Goal: Task Accomplishment & Management: Manage account settings

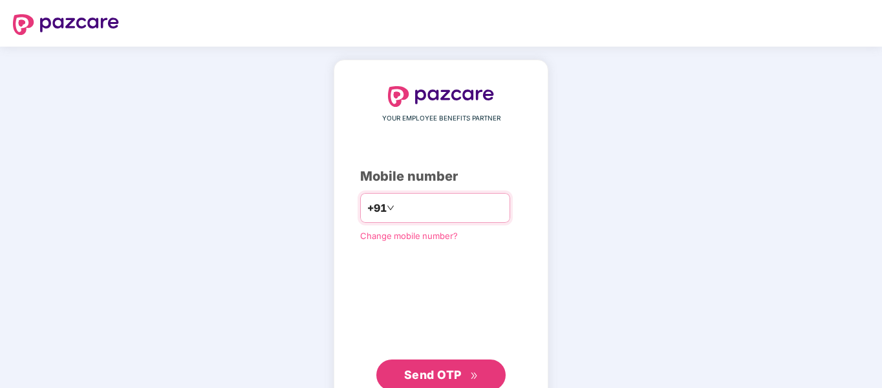
click at [415, 201] on input "number" at bounding box center [450, 207] width 106 height 21
type input "**********"
click at [442, 366] on span "Send OTP" at bounding box center [441, 375] width 74 height 18
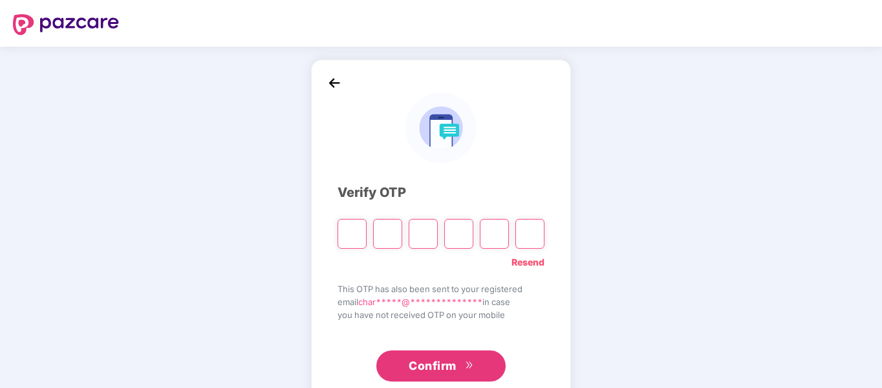
type input "*"
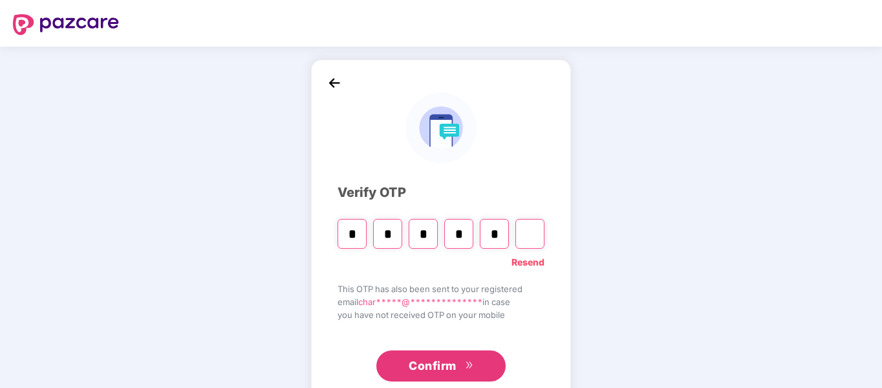
type input "*"
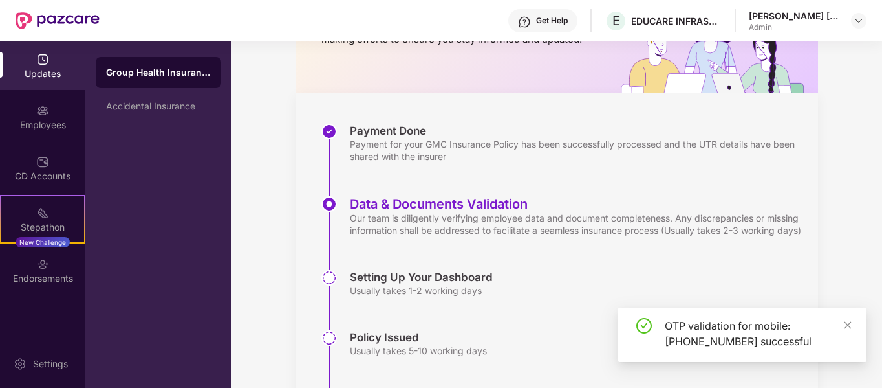
scroll to position [129, 0]
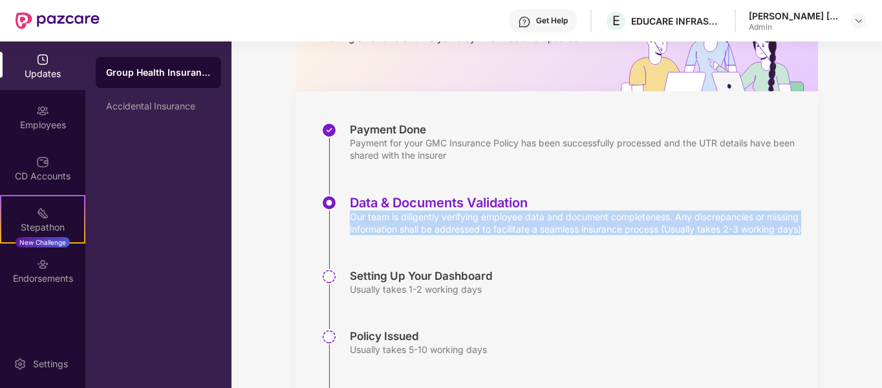
drag, startPoint x: 351, startPoint y: 217, endPoint x: 384, endPoint y: 237, distance: 39.2
click at [384, 235] on div "Our team is diligently verifying employee data and document completeness. Any d…" at bounding box center [577, 222] width 455 height 25
click at [406, 235] on div "Our team is diligently verifying employee data and document completeness. Any d…" at bounding box center [577, 222] width 455 height 25
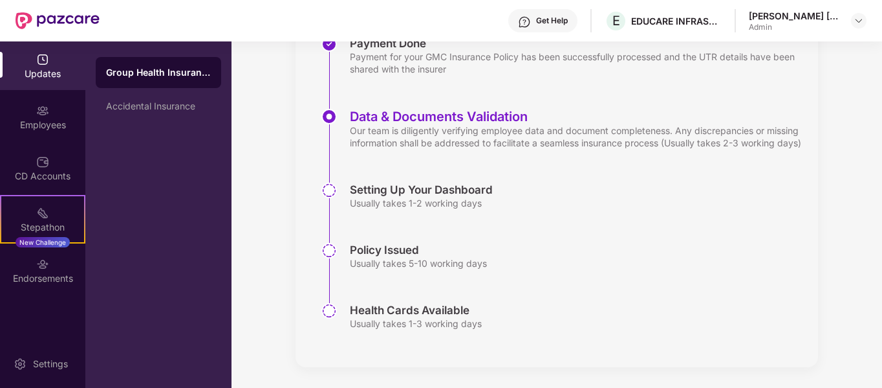
scroll to position [228, 0]
click at [38, 108] on img at bounding box center [42, 110] width 13 height 13
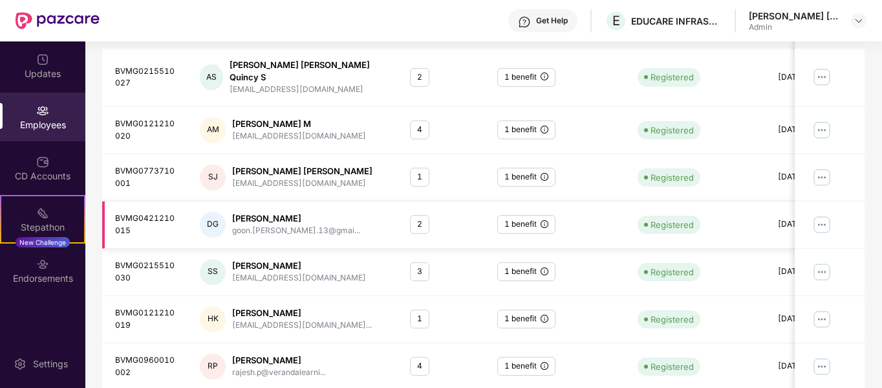
click at [419, 215] on div "2" at bounding box center [419, 224] width 19 height 19
click at [818, 215] on img at bounding box center [822, 224] width 21 height 21
click at [155, 212] on div "BVMG0421210015" at bounding box center [147, 224] width 64 height 25
click at [248, 212] on div "[PERSON_NAME]" at bounding box center [296, 218] width 128 height 12
click at [214, 212] on div "DG" at bounding box center [213, 225] width 26 height 26
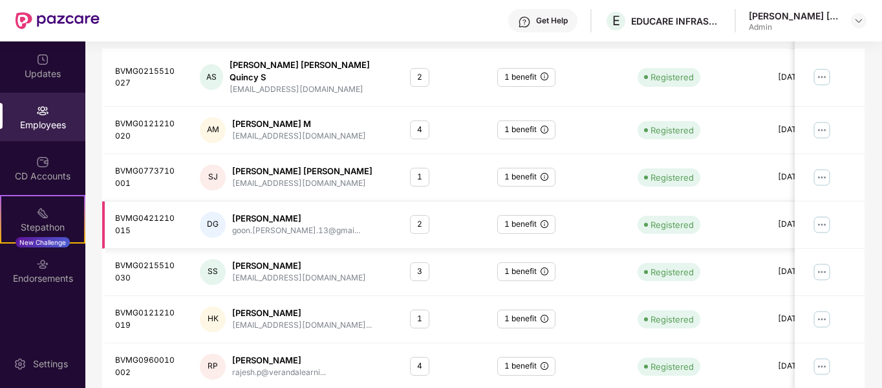
click at [635, 213] on td "Registered" at bounding box center [698, 224] width 140 height 47
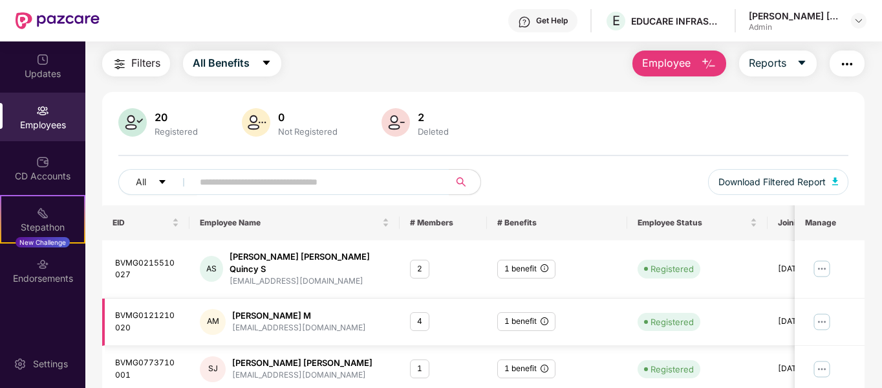
scroll to position [0, 0]
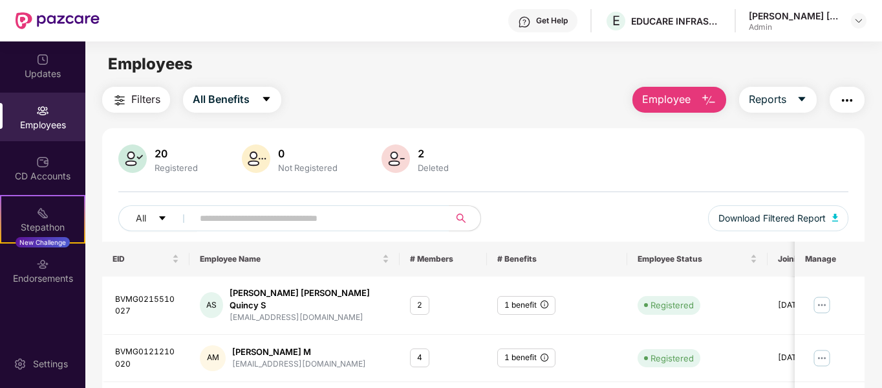
click at [55, 110] on div "Employees" at bounding box center [42, 117] width 85 height 49
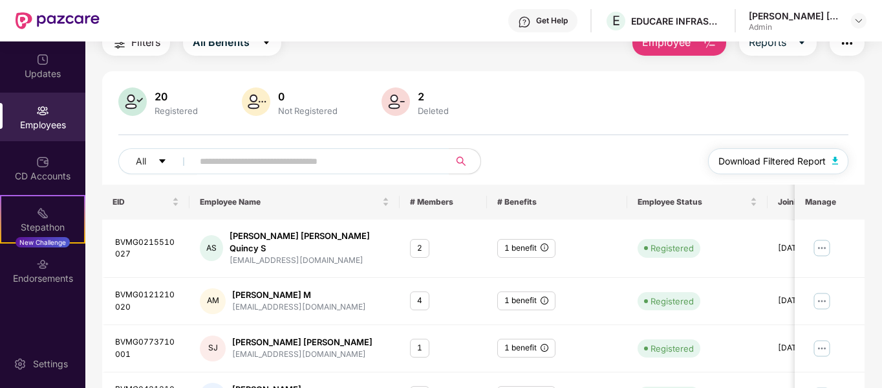
scroll to position [194, 0]
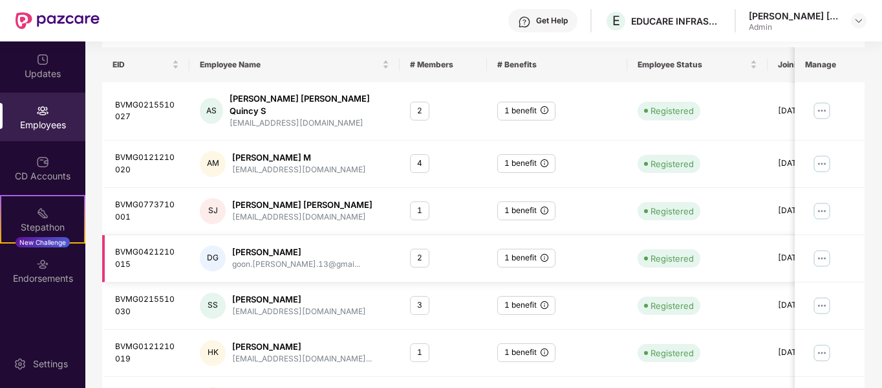
click at [748, 252] on div "Registered" at bounding box center [698, 258] width 120 height 18
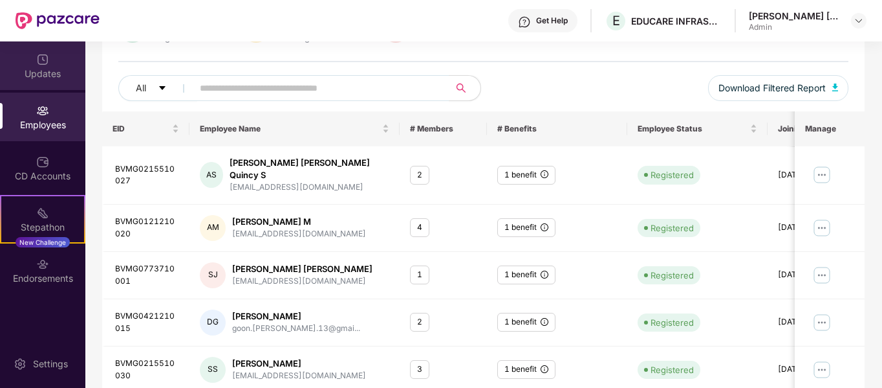
scroll to position [129, 0]
click at [28, 56] on div "Updates" at bounding box center [42, 65] width 85 height 49
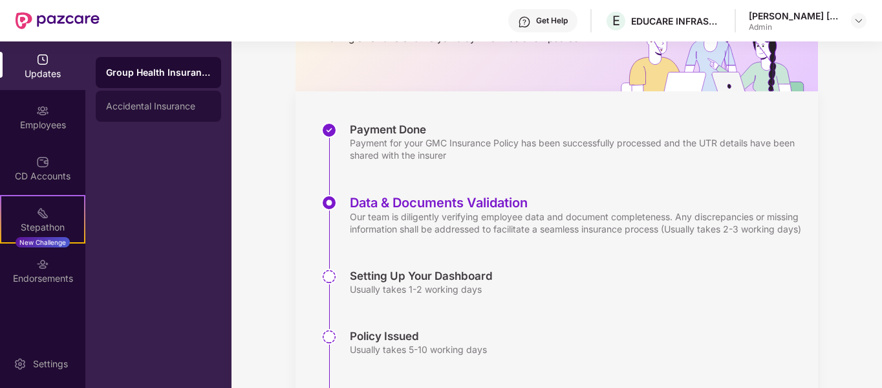
click at [190, 102] on div "Accidental Insurance" at bounding box center [158, 106] width 105 height 10
click at [189, 76] on div "Group Health Insurance" at bounding box center [158, 72] width 105 height 10
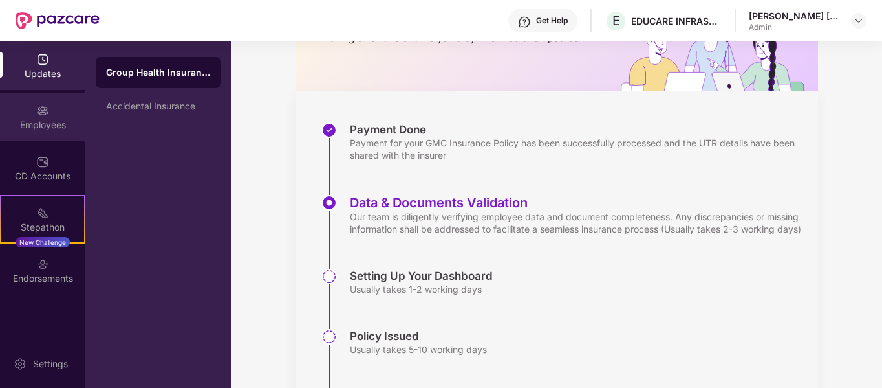
click at [50, 111] on div "Employees" at bounding box center [42, 117] width 85 height 49
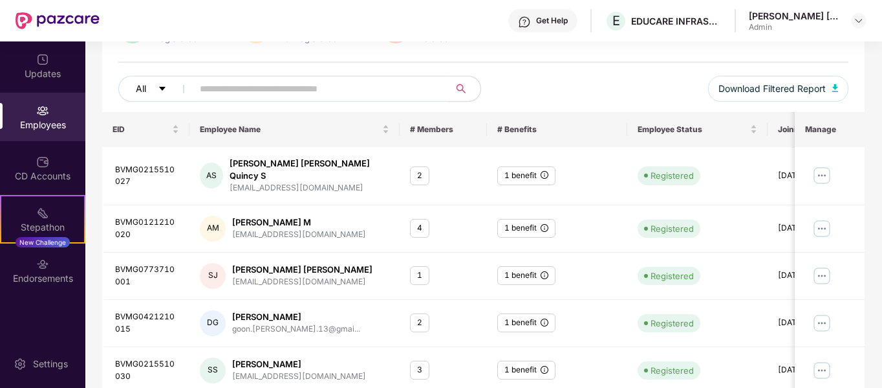
click at [168, 85] on button "All" at bounding box center [157, 89] width 79 height 26
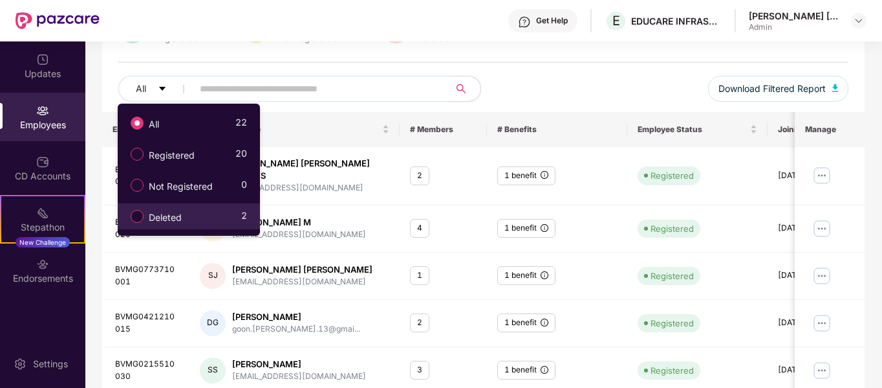
click at [169, 215] on span "Deleted" at bounding box center [165, 217] width 43 height 14
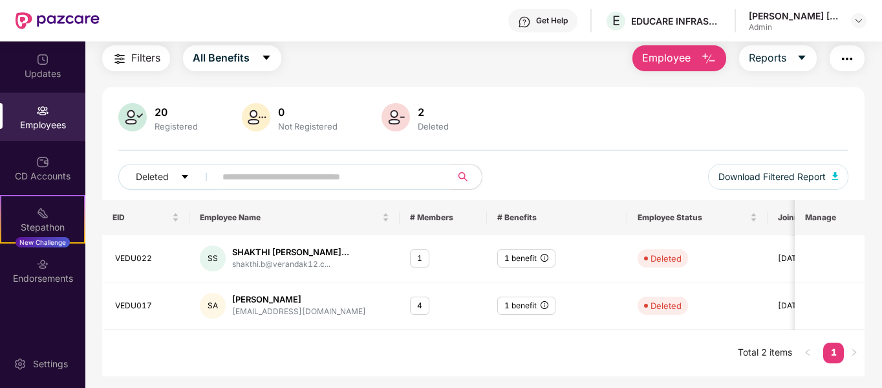
scroll to position [41, 0]
click at [177, 175] on button "Deleted" at bounding box center [169, 177] width 102 height 26
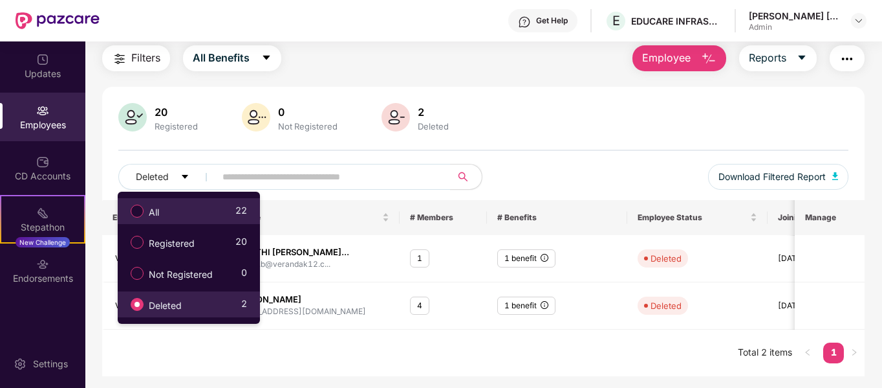
click at [173, 207] on div "All 22" at bounding box center [185, 211] width 123 height 22
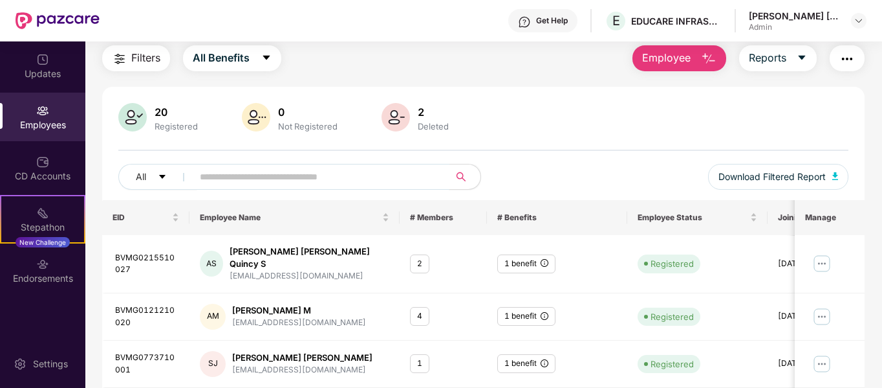
click at [230, 180] on input "text" at bounding box center [316, 176] width 232 height 19
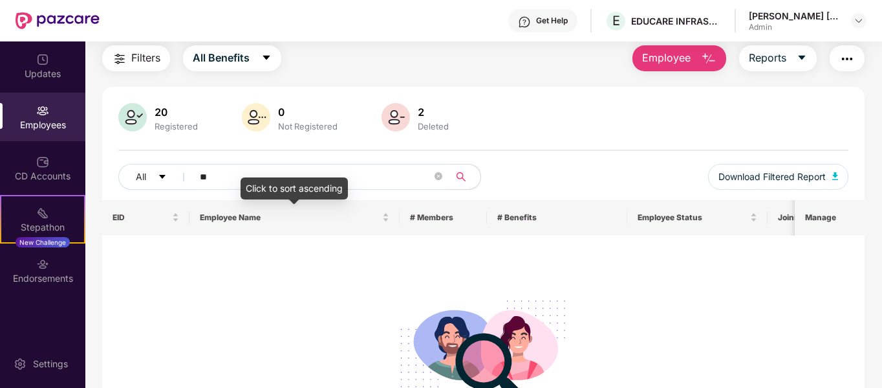
type input "*"
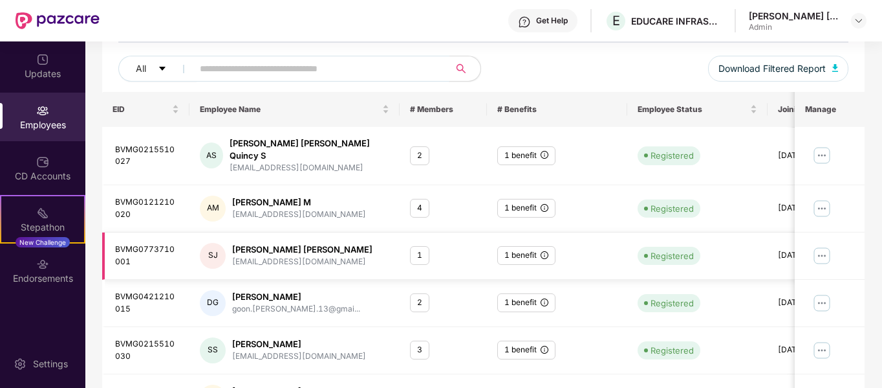
scroll to position [171, 0]
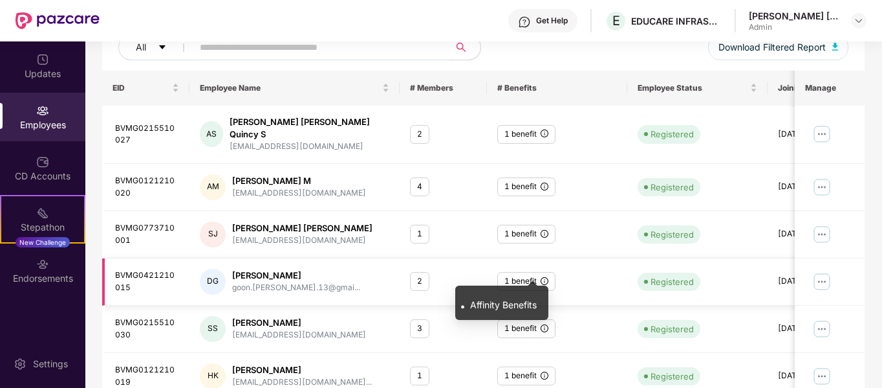
click at [544, 277] on icon "info-circle" at bounding box center [545, 281] width 8 height 8
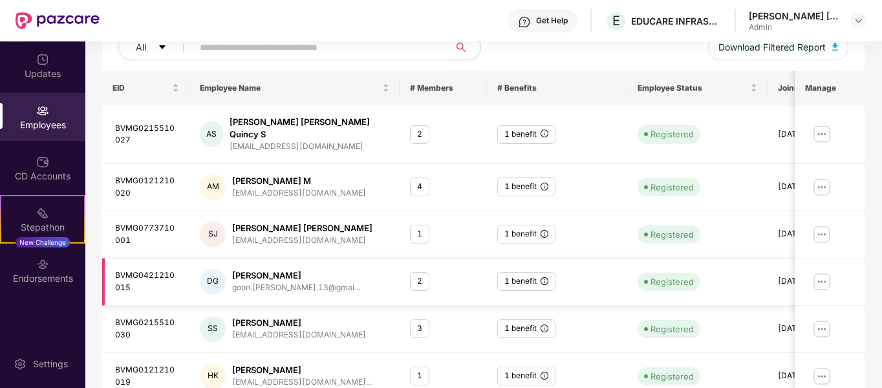
click at [524, 272] on div "1 benefit" at bounding box center [527, 281] width 58 height 19
click at [726, 272] on div "Registered" at bounding box center [698, 281] width 120 height 18
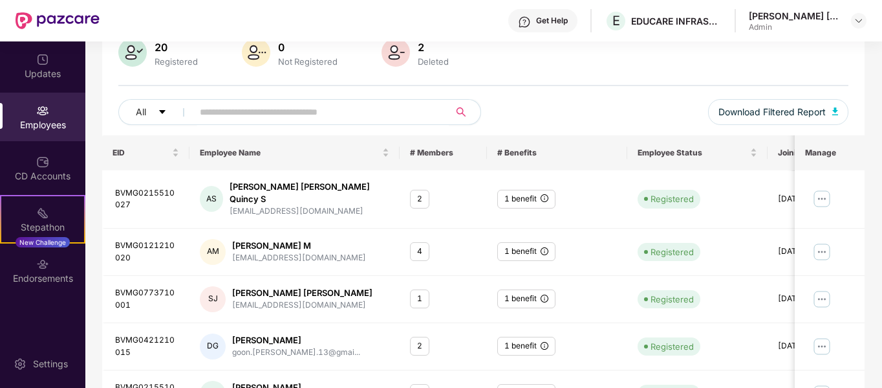
scroll to position [0, 0]
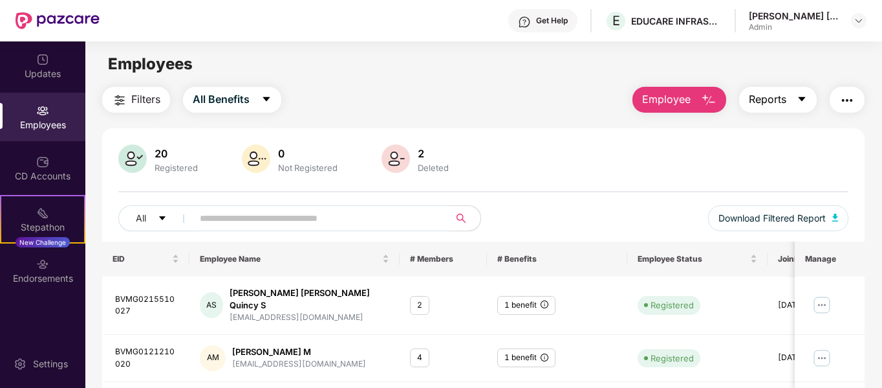
click at [804, 96] on icon "caret-down" at bounding box center [802, 99] width 10 height 10
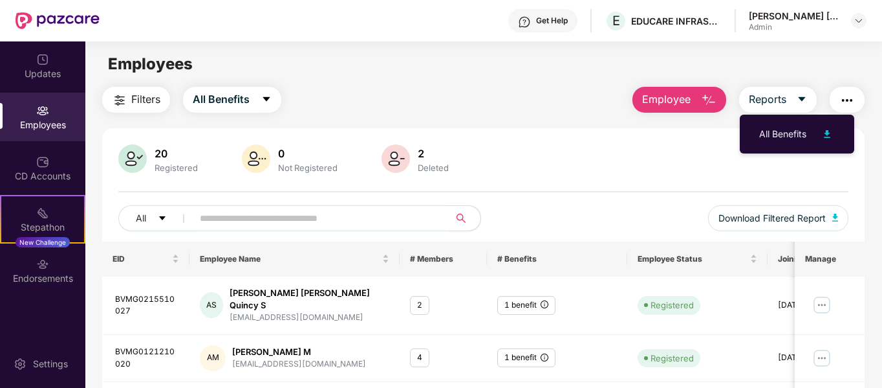
click at [850, 96] on img "button" at bounding box center [848, 101] width 16 height 16
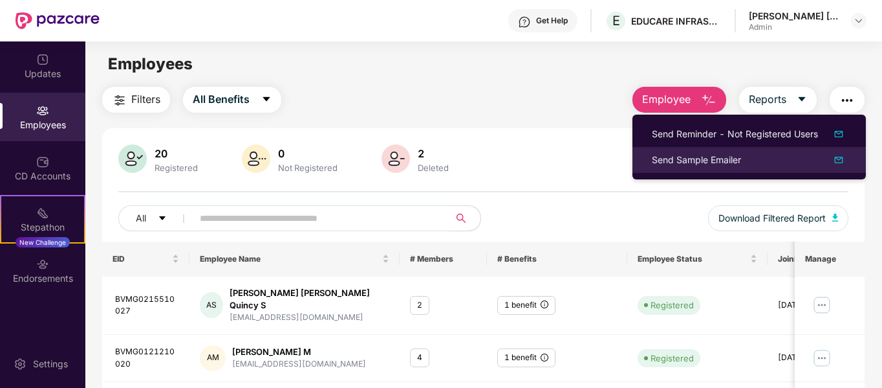
click at [730, 160] on div "Send Sample Emailer" at bounding box center [696, 160] width 89 height 14
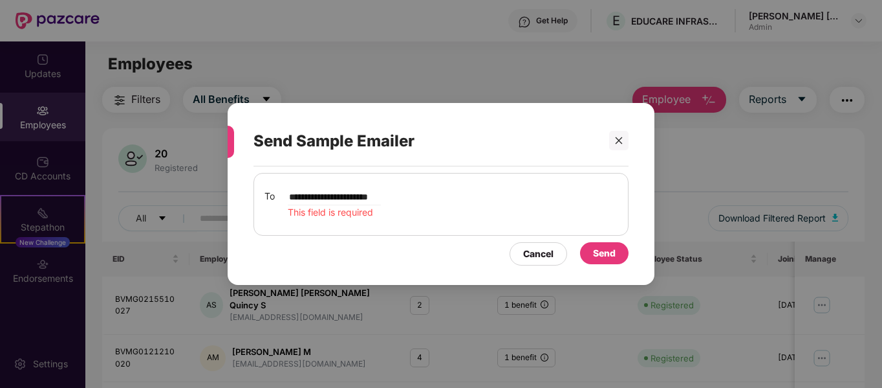
click at [617, 257] on div "Send" at bounding box center [604, 253] width 49 height 22
click at [381, 195] on input "**********" at bounding box center [334, 197] width 93 height 16
click at [312, 196] on input "**********" at bounding box center [334, 197] width 93 height 16
click at [381, 194] on input "**********" at bounding box center [334, 197] width 93 height 16
click at [291, 198] on input "**********" at bounding box center [334, 197] width 93 height 16
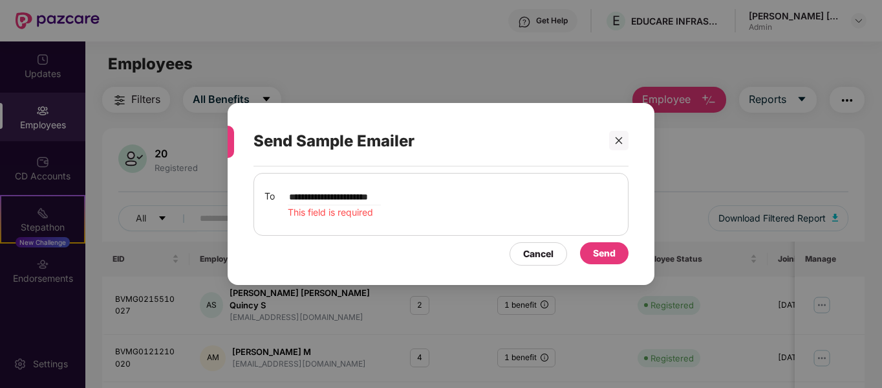
drag, startPoint x: 290, startPoint y: 193, endPoint x: 430, endPoint y: 198, distance: 139.8
click at [430, 198] on div "**********" at bounding box center [441, 204] width 353 height 30
type input "*******"
click at [430, 197] on div "To ******* This field is required" at bounding box center [441, 204] width 353 height 30
click at [459, 223] on div "To ******* This field is required" at bounding box center [441, 204] width 375 height 63
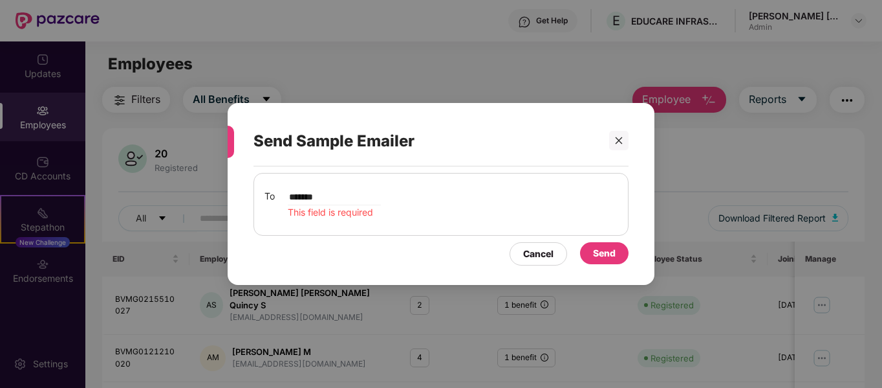
click at [606, 255] on div "Send" at bounding box center [604, 253] width 23 height 14
drag, startPoint x: 352, startPoint y: 199, endPoint x: 441, endPoint y: 178, distance: 91.0
click at [353, 197] on input "*******" at bounding box center [334, 197] width 93 height 16
click at [618, 137] on icon "close" at bounding box center [619, 140] width 9 height 9
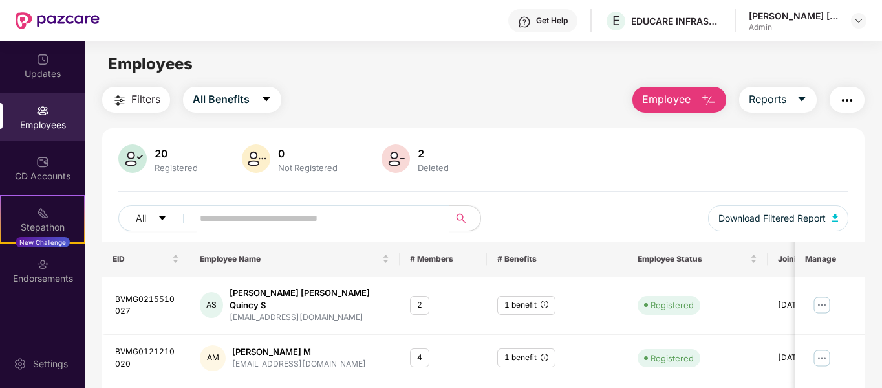
click at [860, 96] on button "button" at bounding box center [847, 100] width 35 height 26
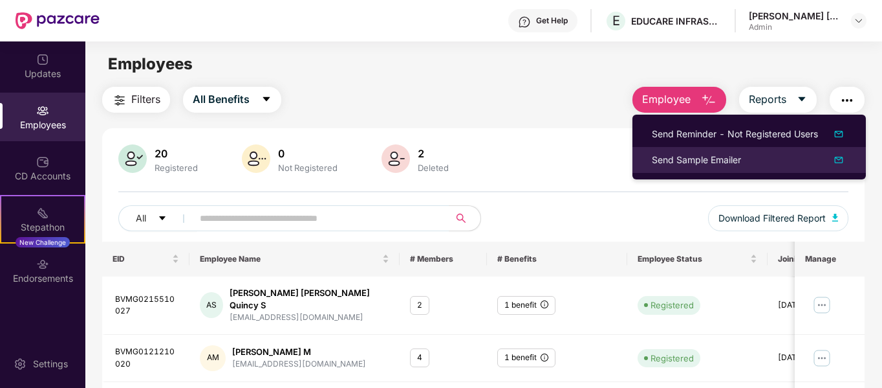
click at [802, 161] on div "Send Sample Emailer" at bounding box center [749, 160] width 195 height 16
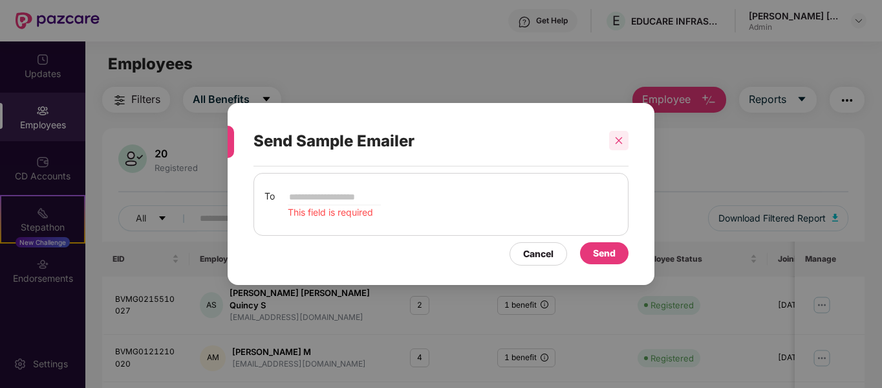
click at [620, 140] on icon "close" at bounding box center [619, 140] width 7 height 7
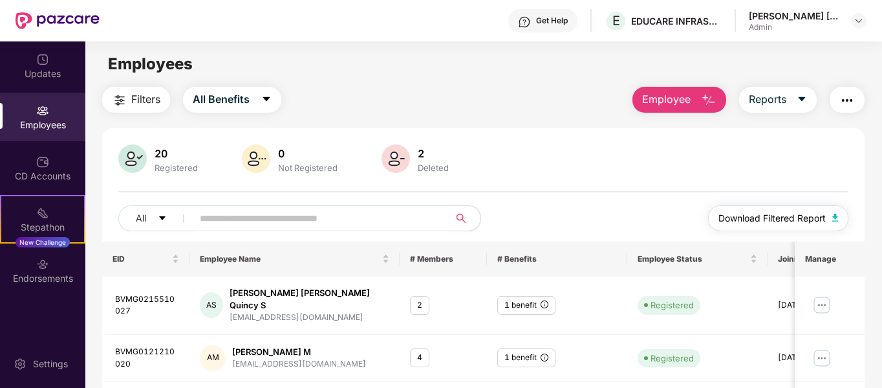
click at [838, 219] on img "button" at bounding box center [836, 217] width 6 height 8
click at [47, 69] on div "Updates" at bounding box center [42, 73] width 85 height 13
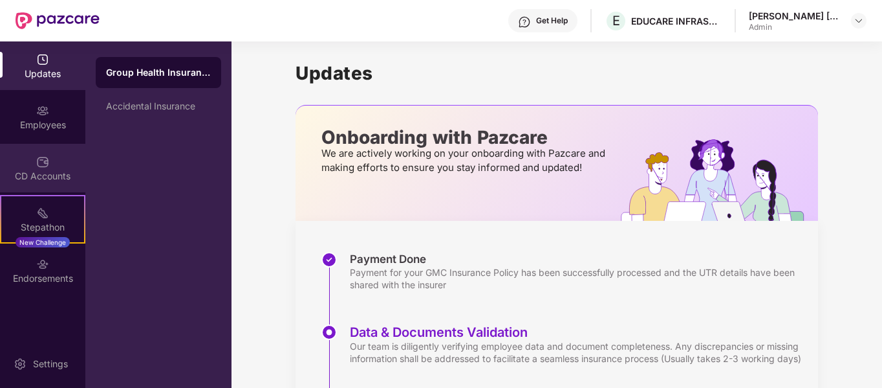
click at [49, 170] on div "CD Accounts" at bounding box center [42, 176] width 85 height 13
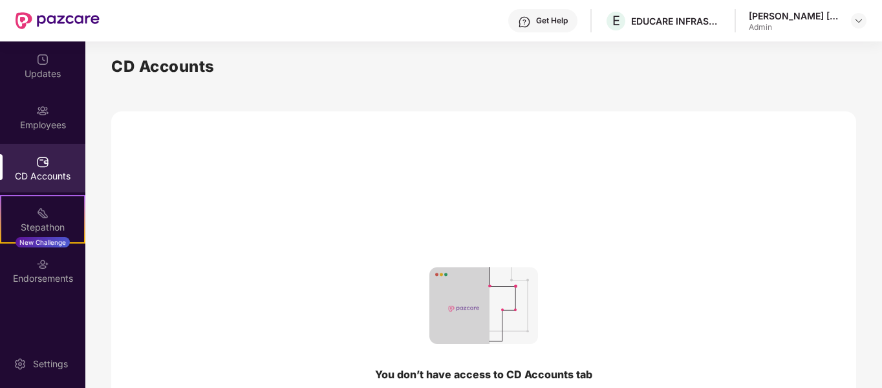
scroll to position [65, 0]
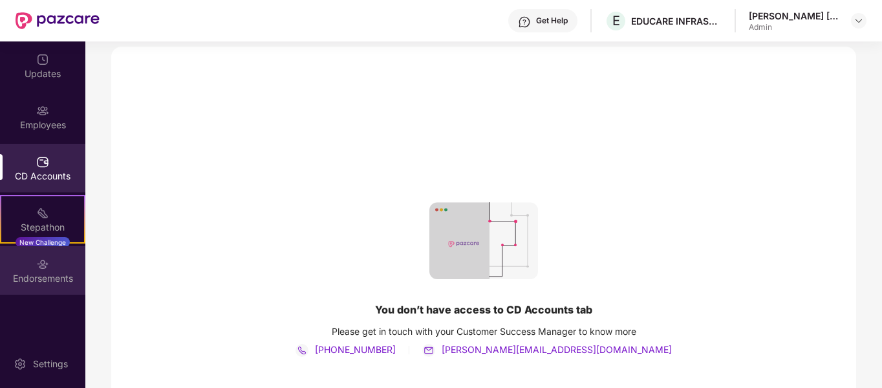
click at [49, 276] on div "Endorsements" at bounding box center [42, 278] width 85 height 13
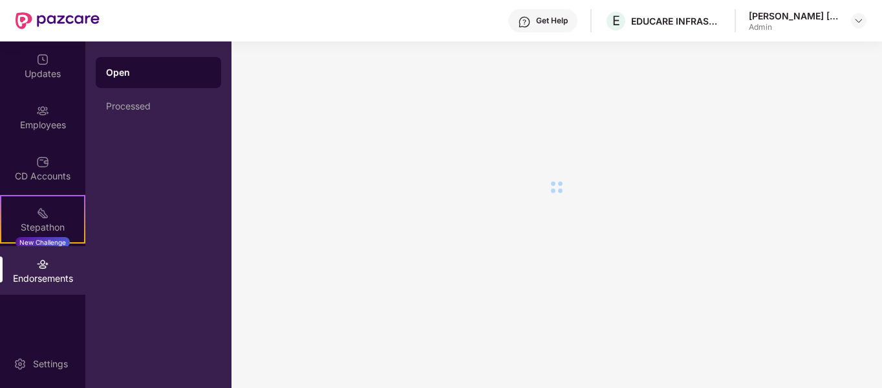
scroll to position [0, 0]
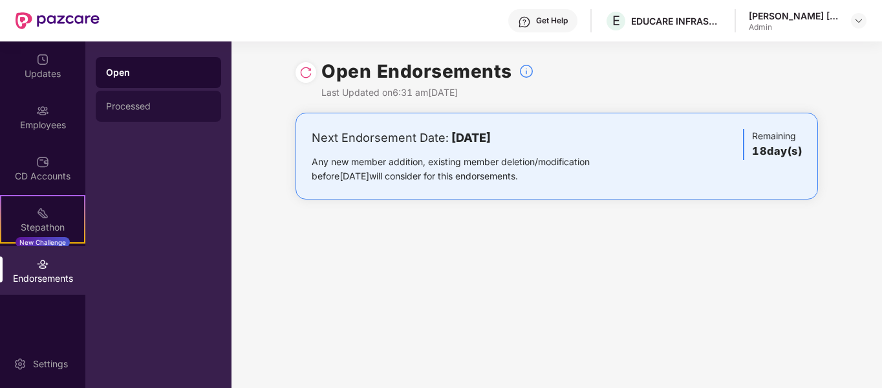
click at [137, 99] on div "Processed" at bounding box center [159, 106] width 126 height 31
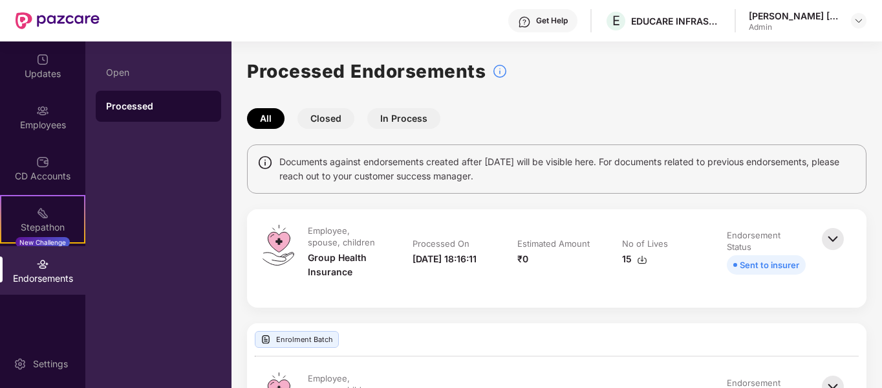
scroll to position [83, 0]
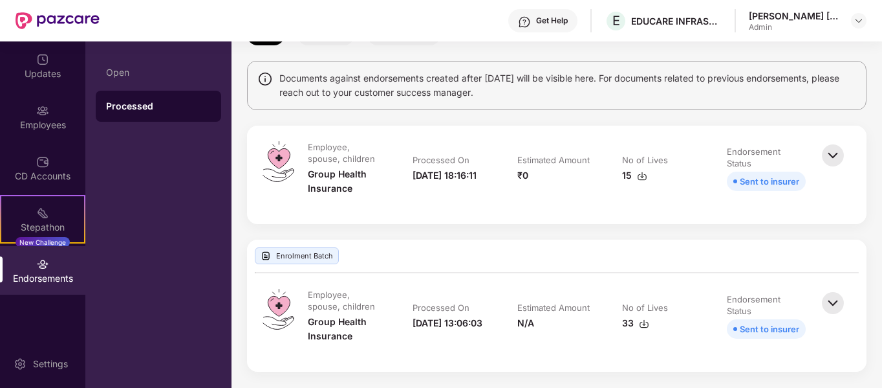
click at [829, 157] on img at bounding box center [833, 155] width 28 height 28
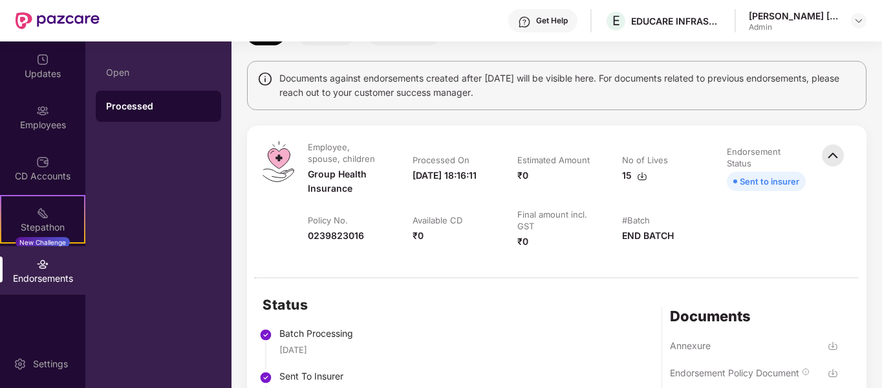
click at [829, 157] on img at bounding box center [833, 155] width 28 height 28
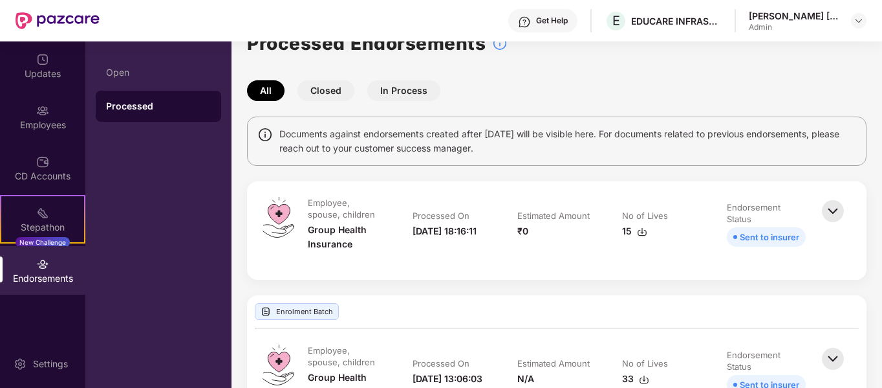
scroll to position [0, 0]
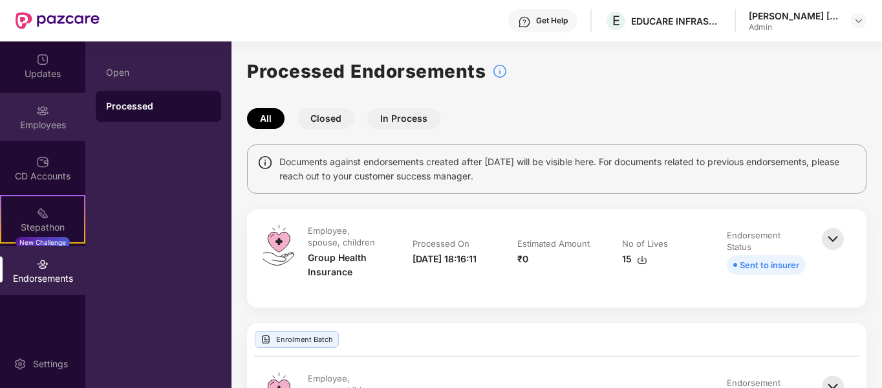
click at [49, 107] on div "Employees" at bounding box center [42, 117] width 85 height 49
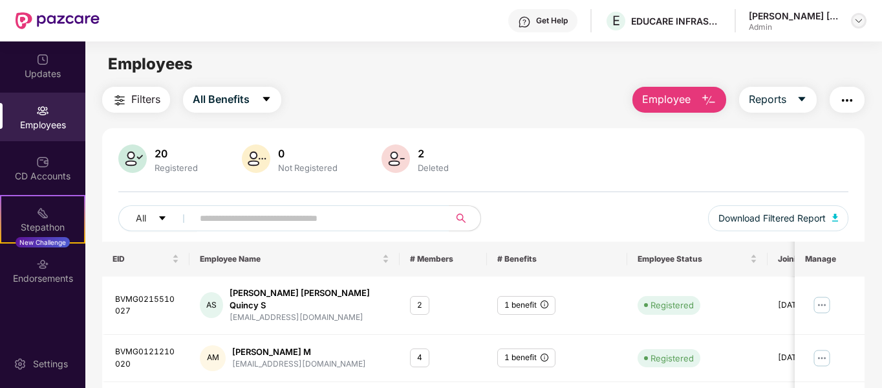
click at [860, 20] on img at bounding box center [859, 21] width 10 height 10
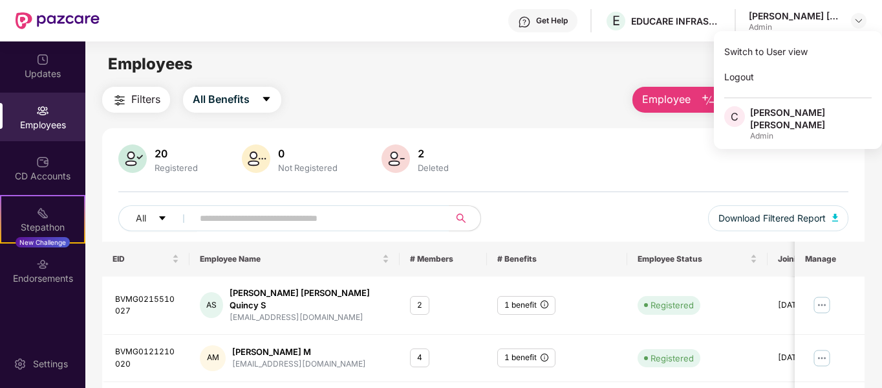
click at [691, 56] on div "Employees" at bounding box center [483, 64] width 796 height 25
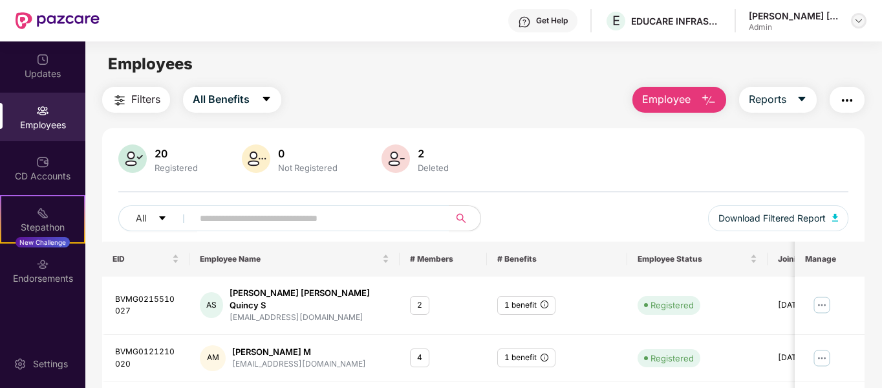
click at [862, 19] on img at bounding box center [859, 21] width 10 height 10
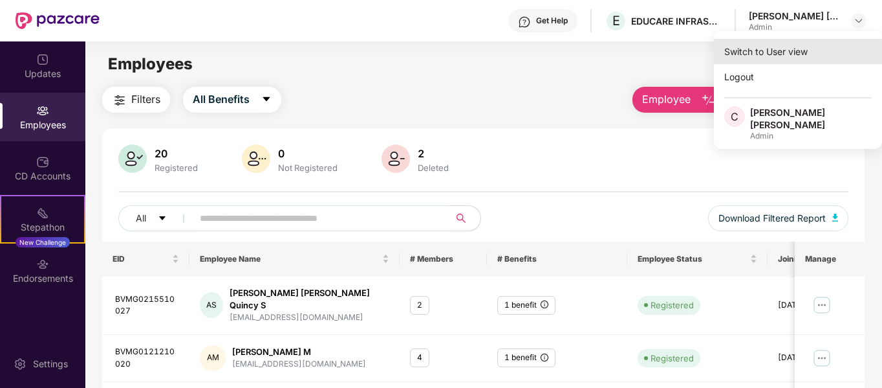
click at [796, 51] on div "Switch to User view" at bounding box center [798, 51] width 168 height 25
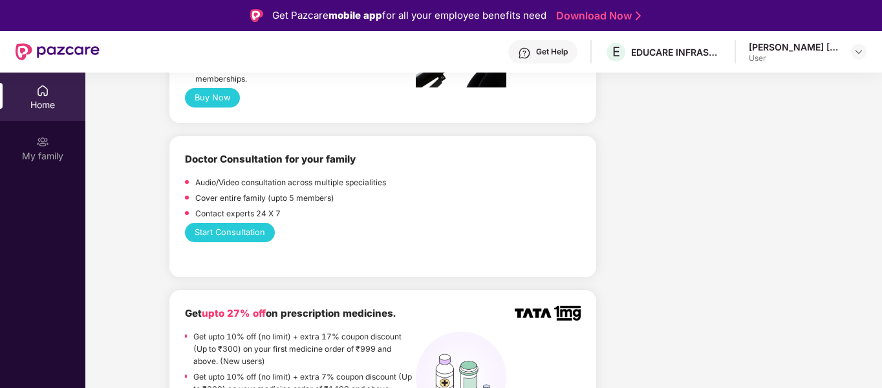
scroll to position [582, 0]
